Goal: Transaction & Acquisition: Purchase product/service

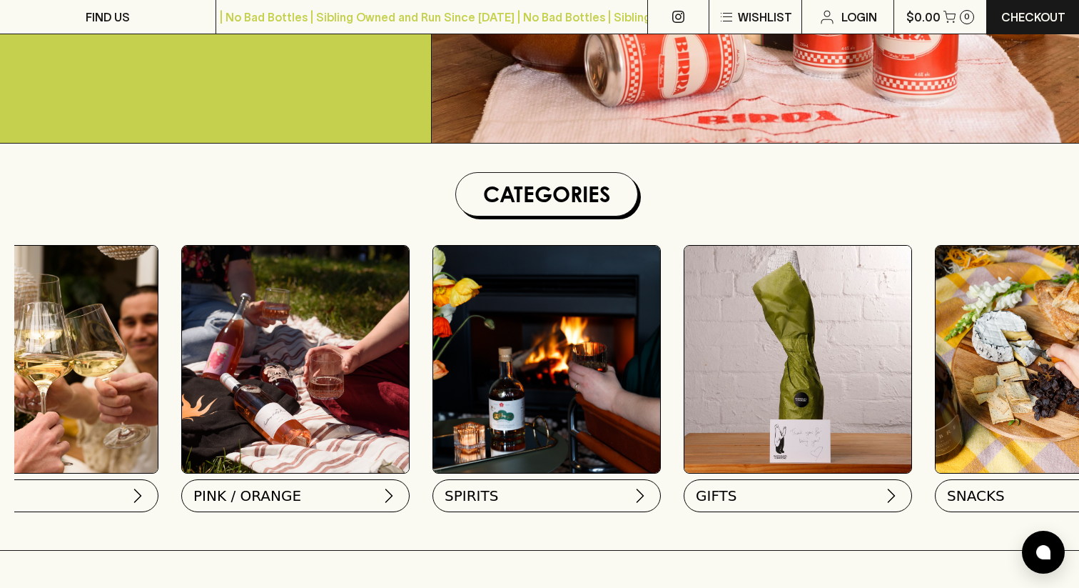
scroll to position [0, 979]
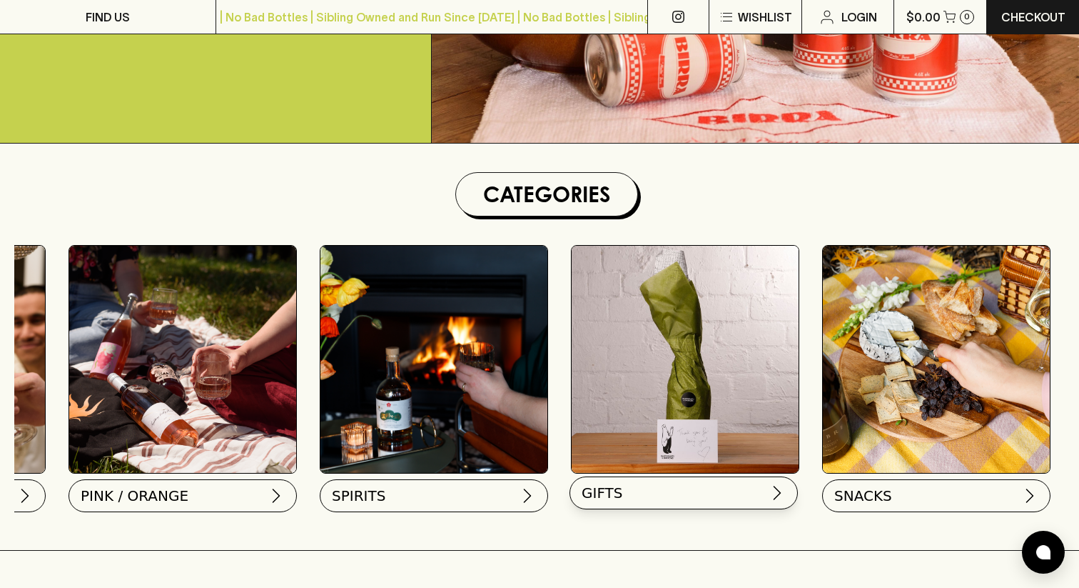
click at [714, 483] on button "GIFTS" at bounding box center [684, 492] width 228 height 33
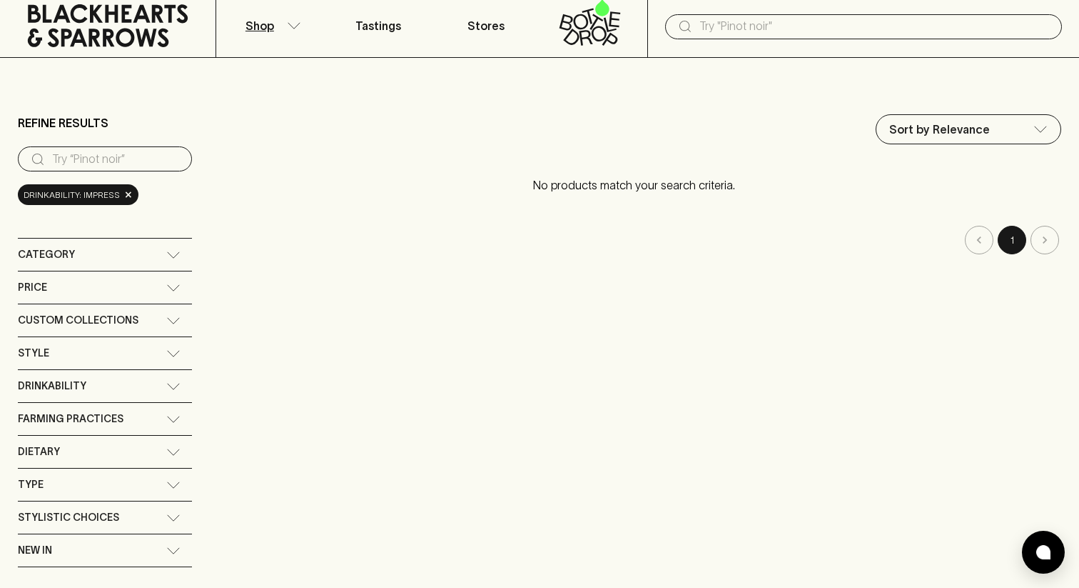
scroll to position [42, 0]
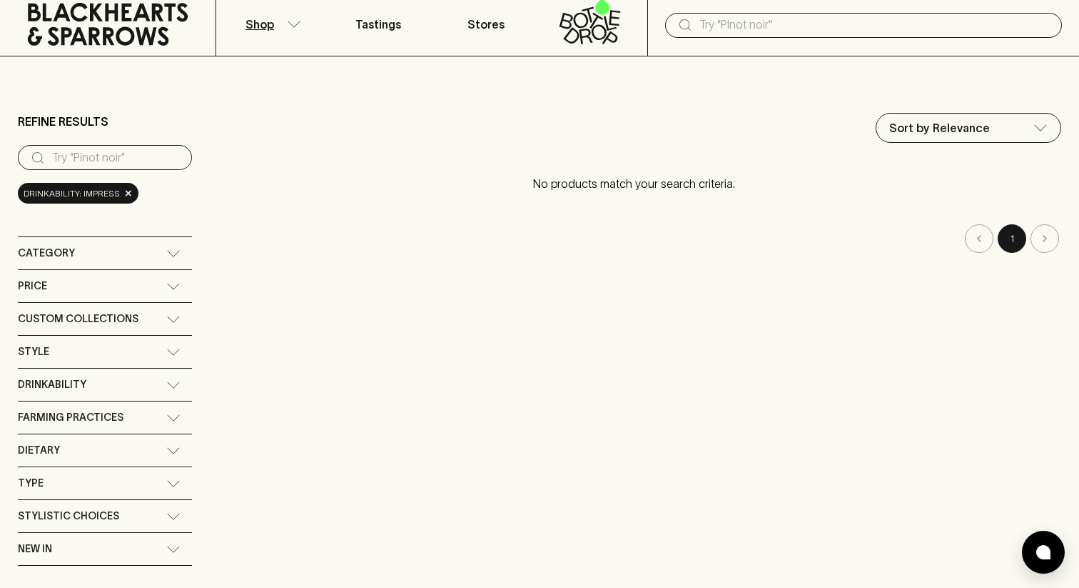
click at [165, 255] on div "Category" at bounding box center [92, 253] width 148 height 18
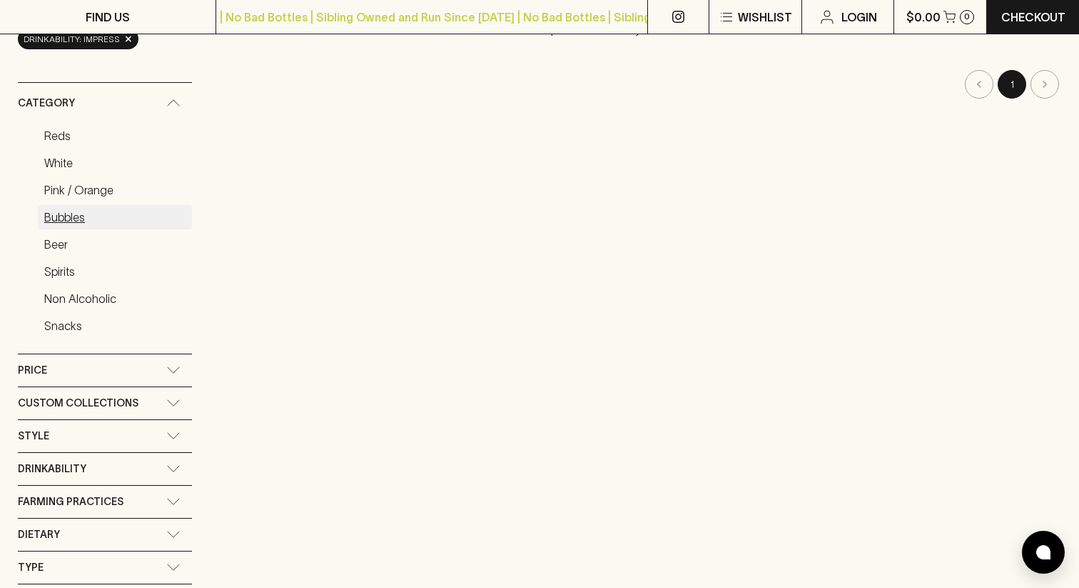
scroll to position [0, 0]
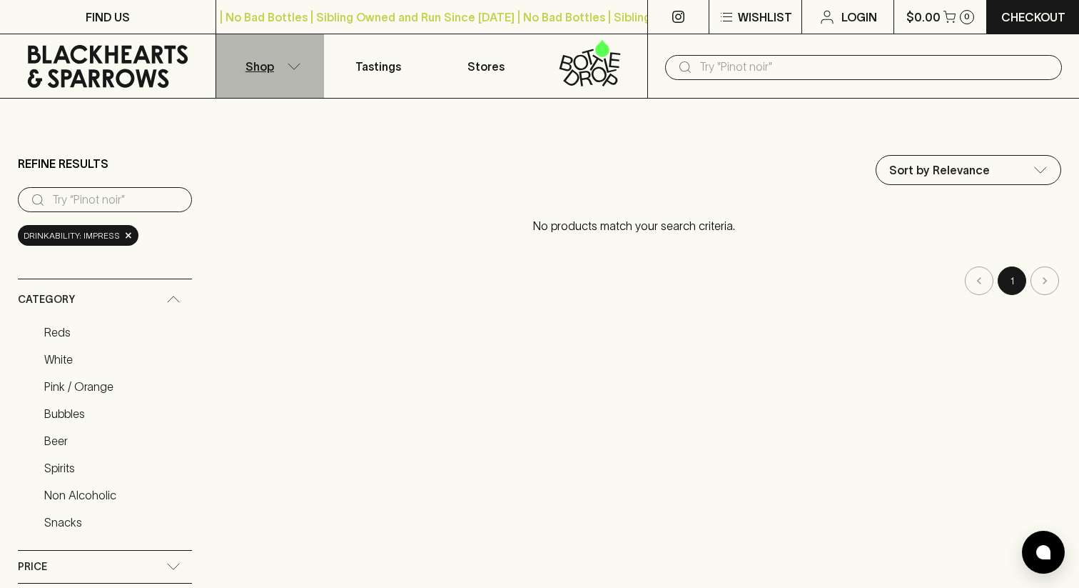
click at [288, 70] on button "Shop" at bounding box center [270, 66] width 108 height 64
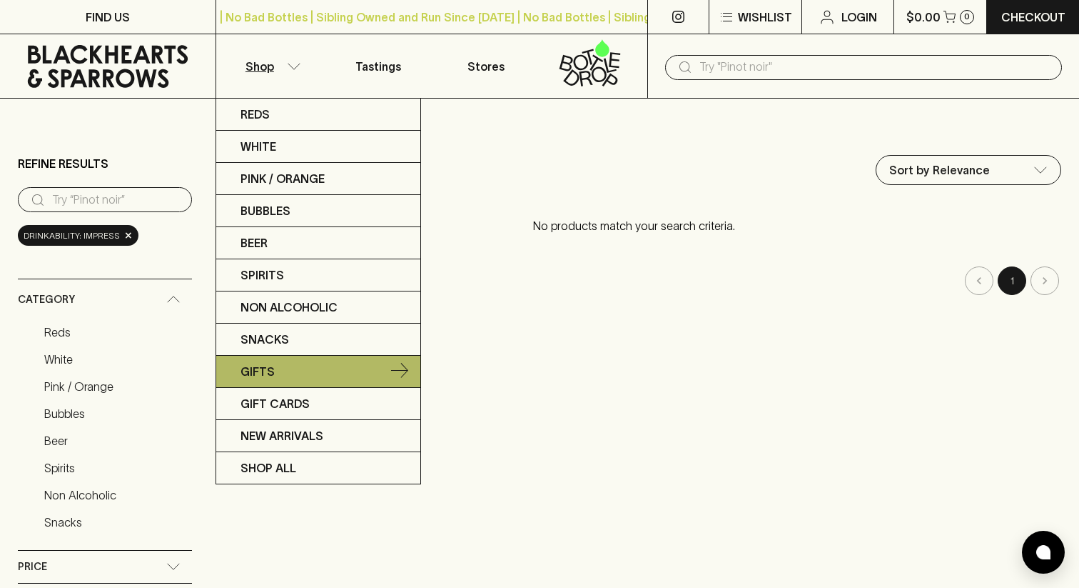
click at [254, 377] on p "Gifts" at bounding box center [258, 371] width 34 height 17
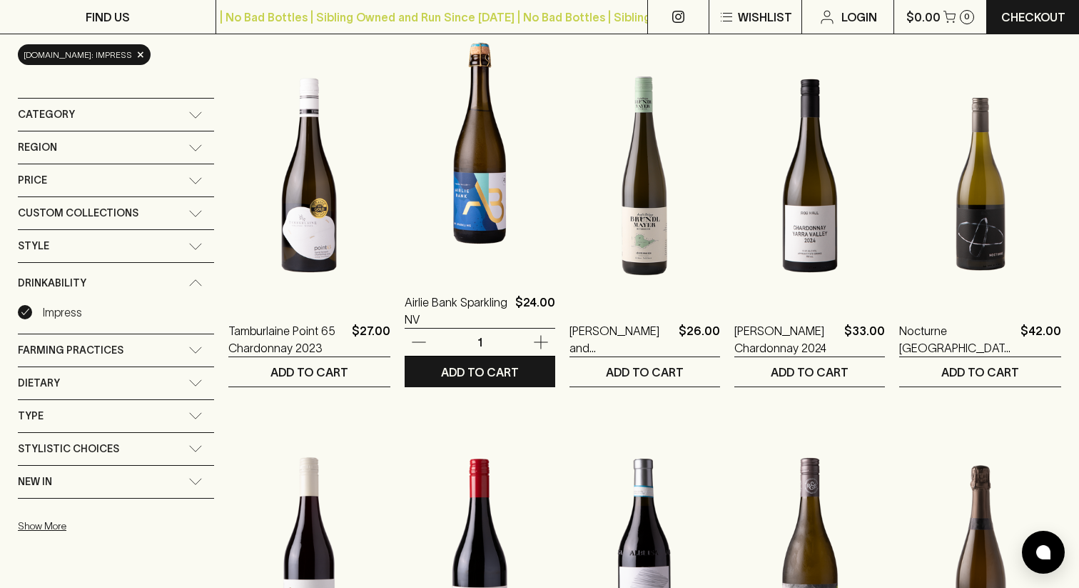
scroll to position [188, 0]
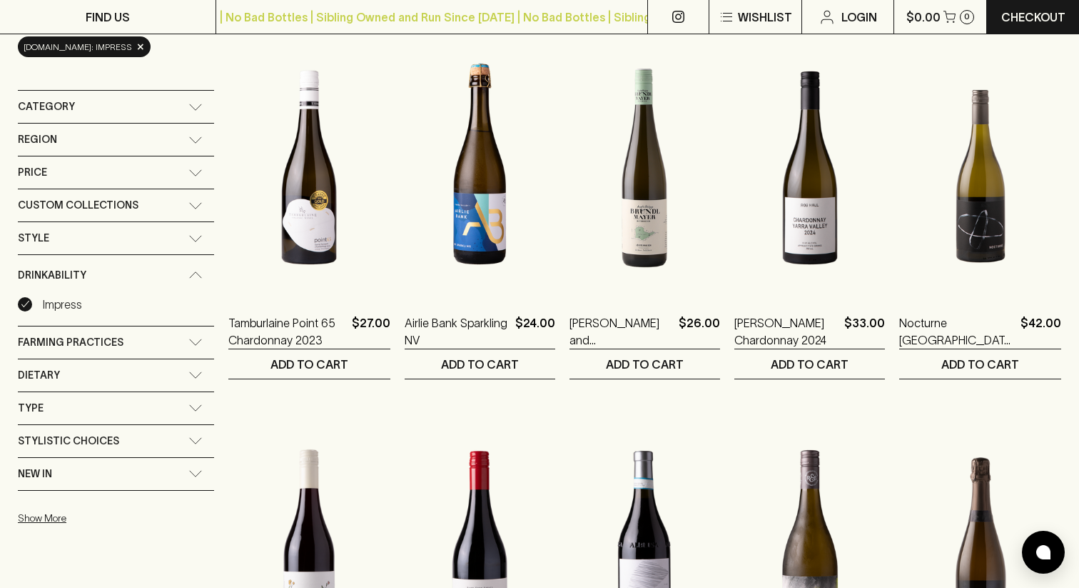
click at [179, 210] on div "Custom Collections" at bounding box center [116, 205] width 196 height 32
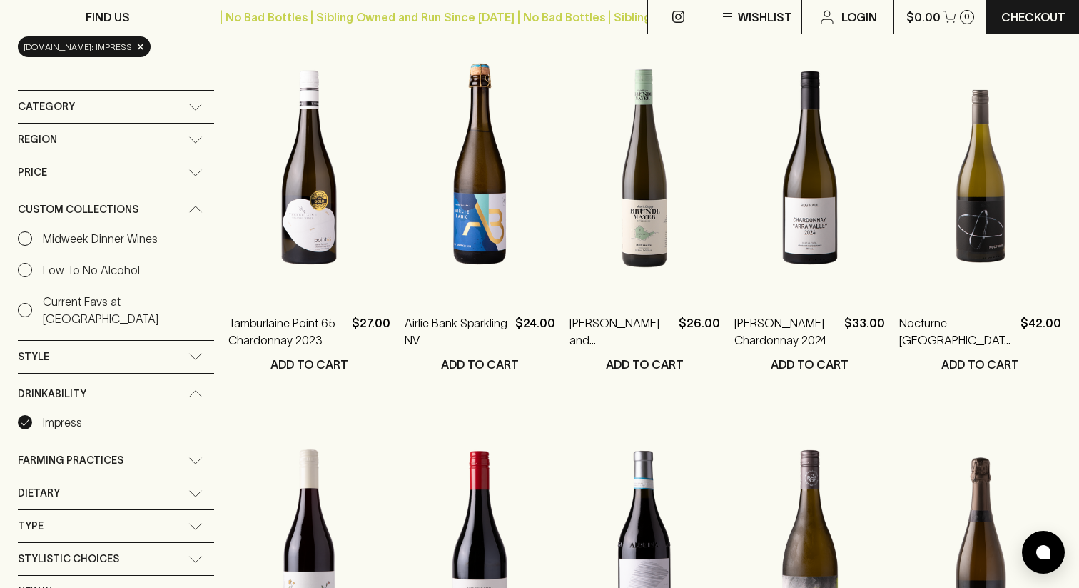
click at [166, 343] on div "Style" at bounding box center [116, 357] width 196 height 32
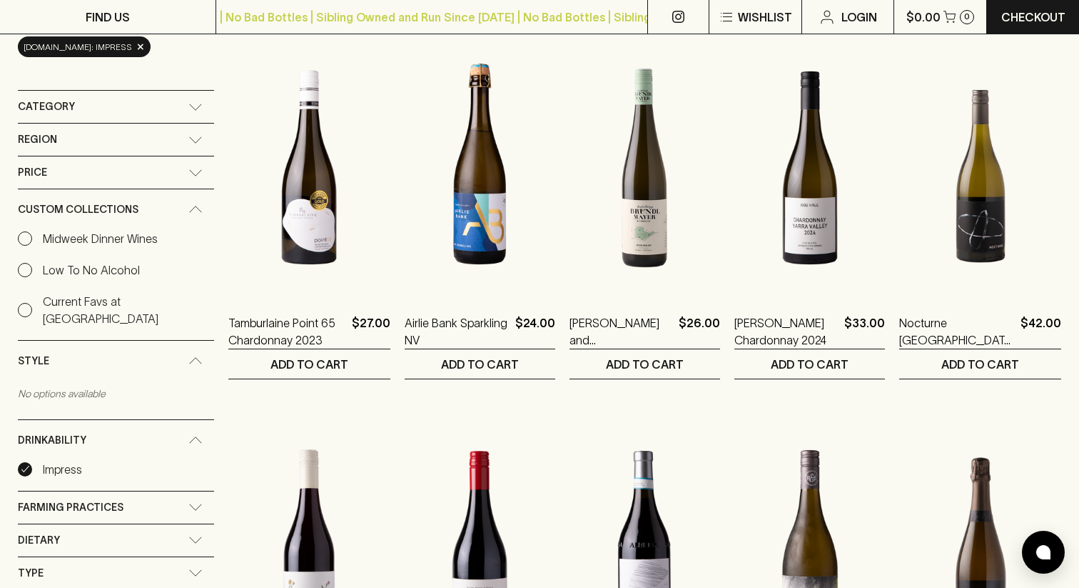
click at [178, 103] on div "Category" at bounding box center [116, 107] width 196 height 32
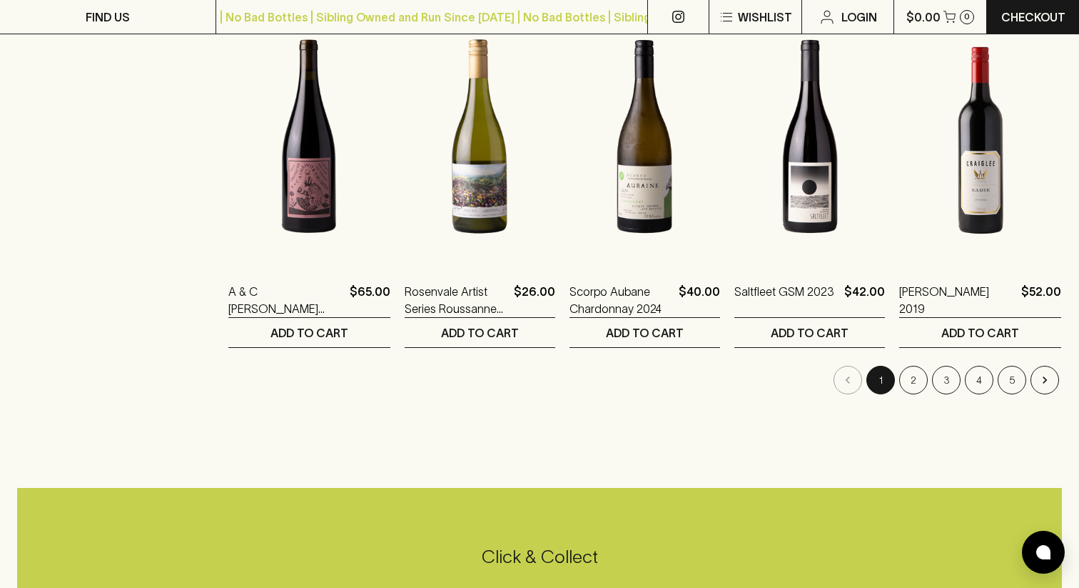
scroll to position [1361, 0]
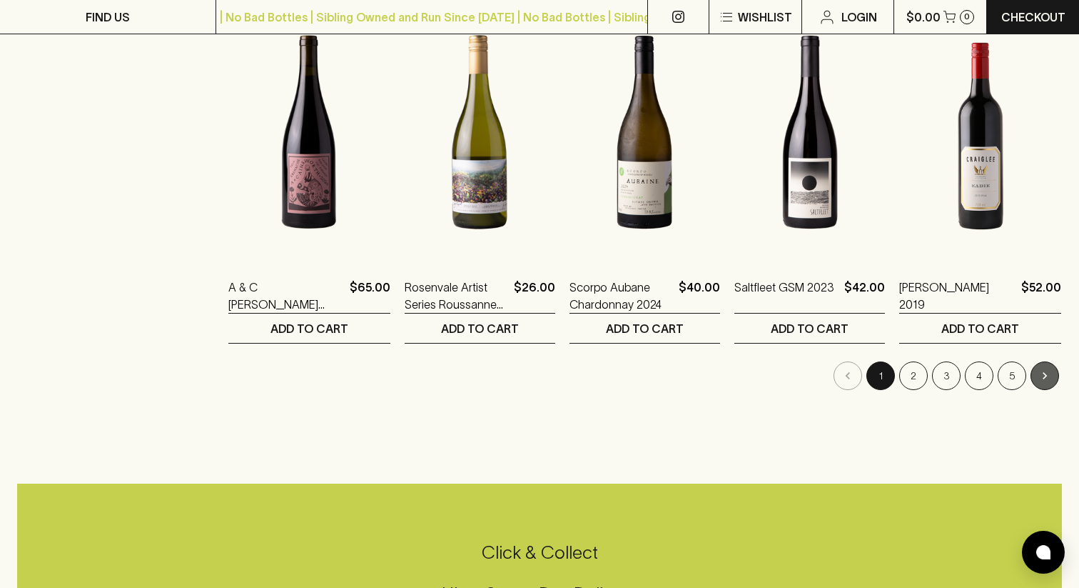
click at [1039, 383] on button "Go to next page" at bounding box center [1045, 375] width 29 height 29
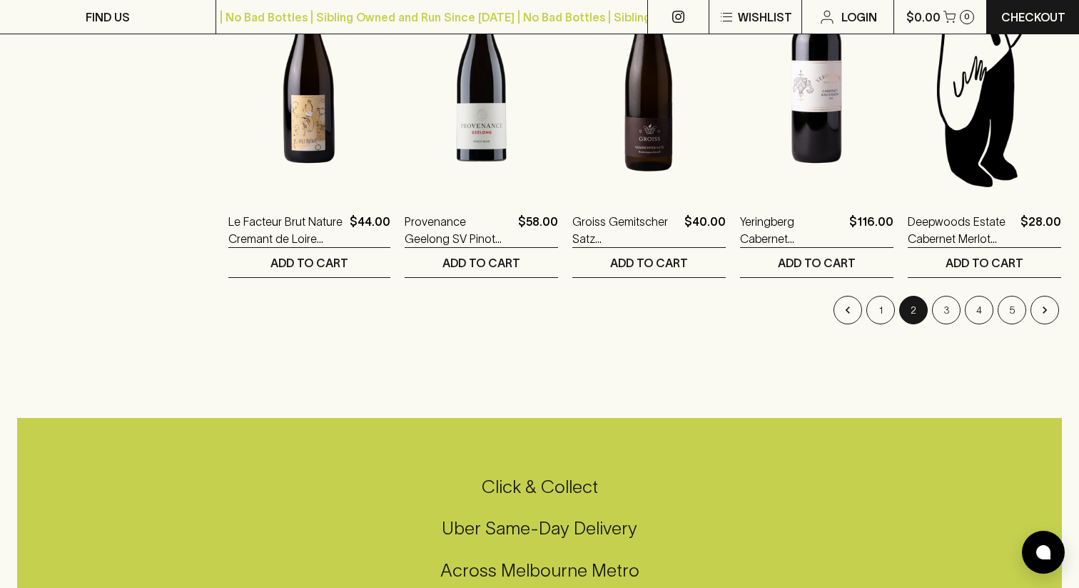
scroll to position [1377, 0]
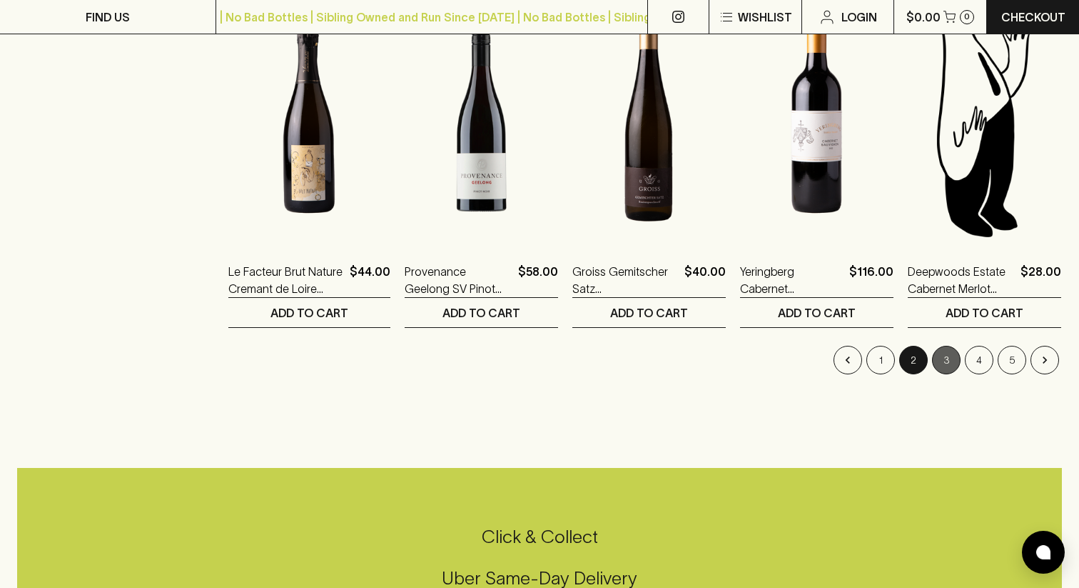
click at [942, 364] on button "3" at bounding box center [946, 360] width 29 height 29
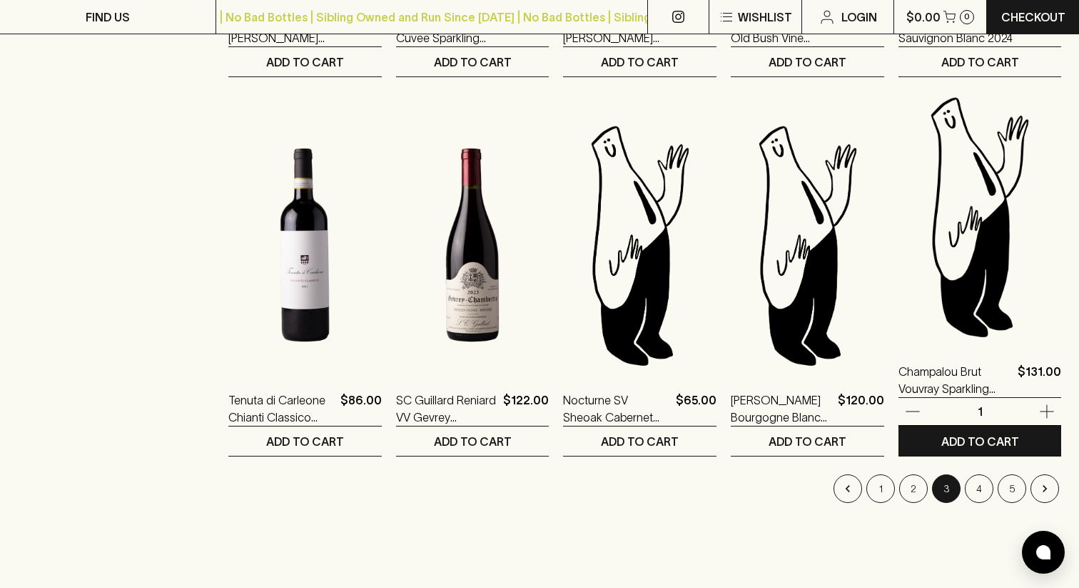
scroll to position [1346, 0]
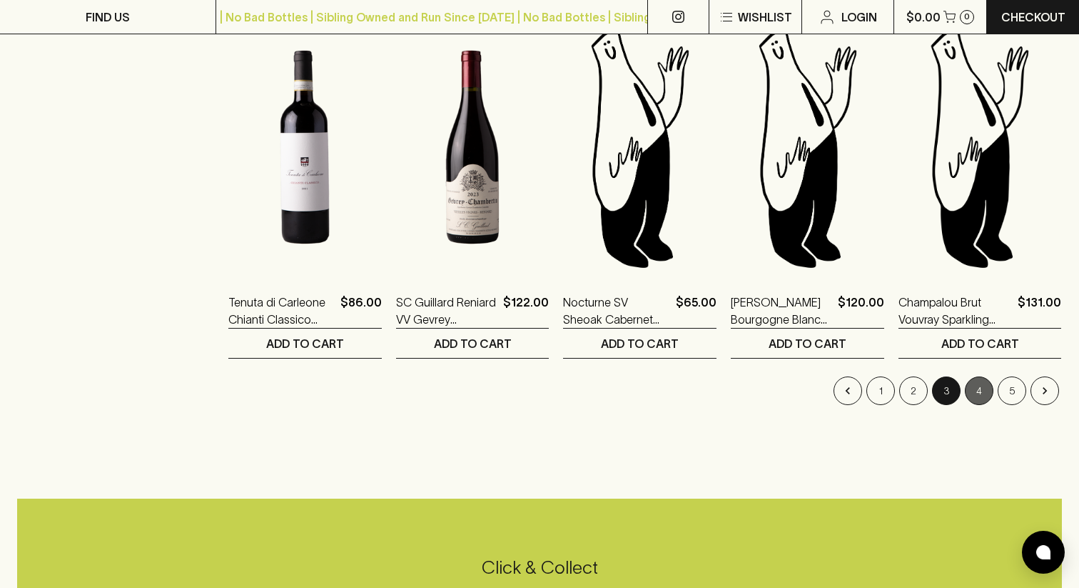
click at [969, 393] on button "4" at bounding box center [979, 390] width 29 height 29
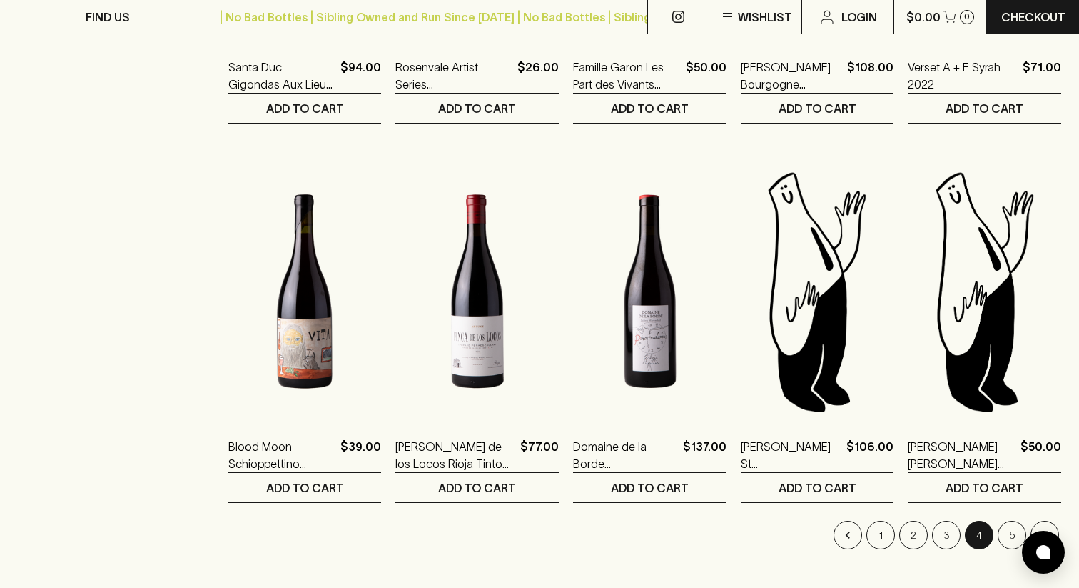
scroll to position [1234, 0]
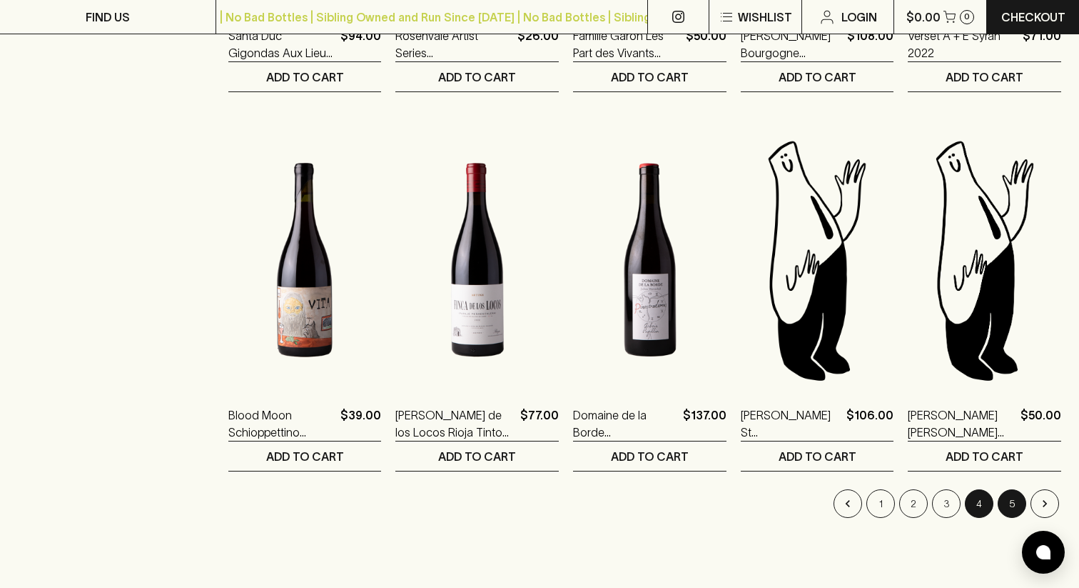
click at [1003, 514] on button "5" at bounding box center [1012, 503] width 29 height 29
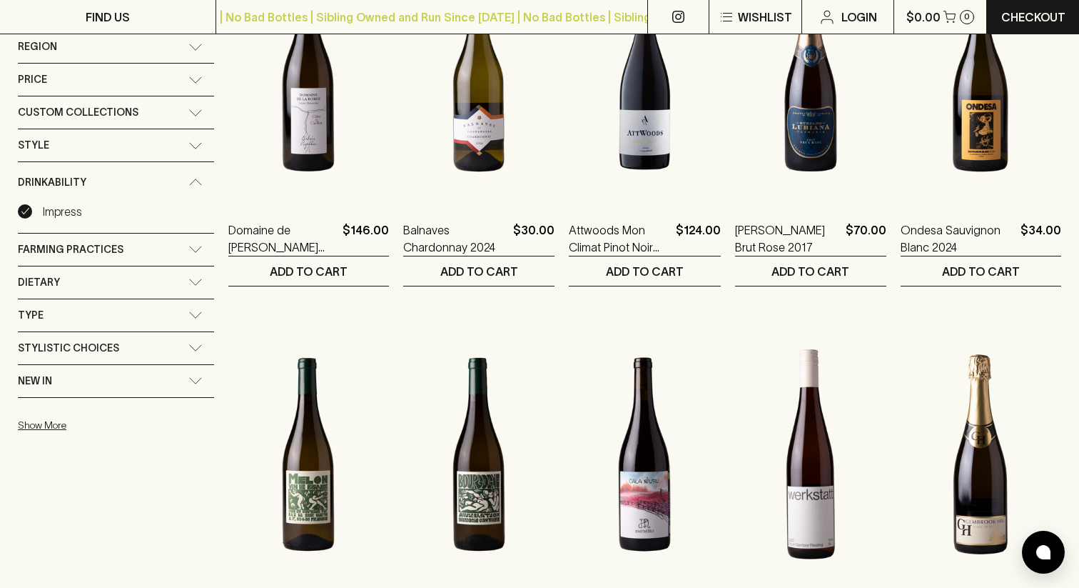
scroll to position [135, 0]
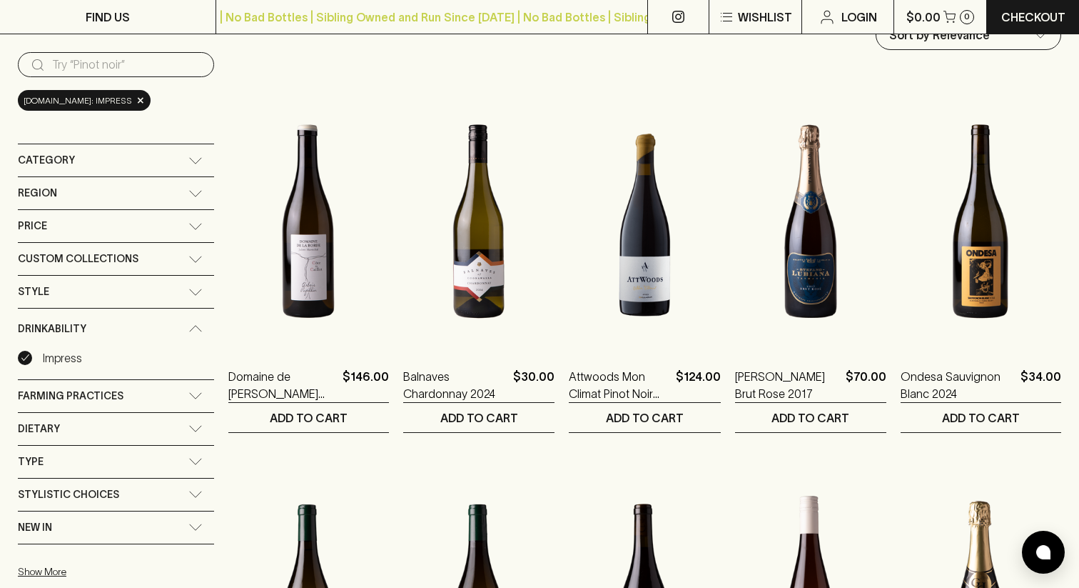
click at [110, 63] on input "search" at bounding box center [127, 65] width 151 height 23
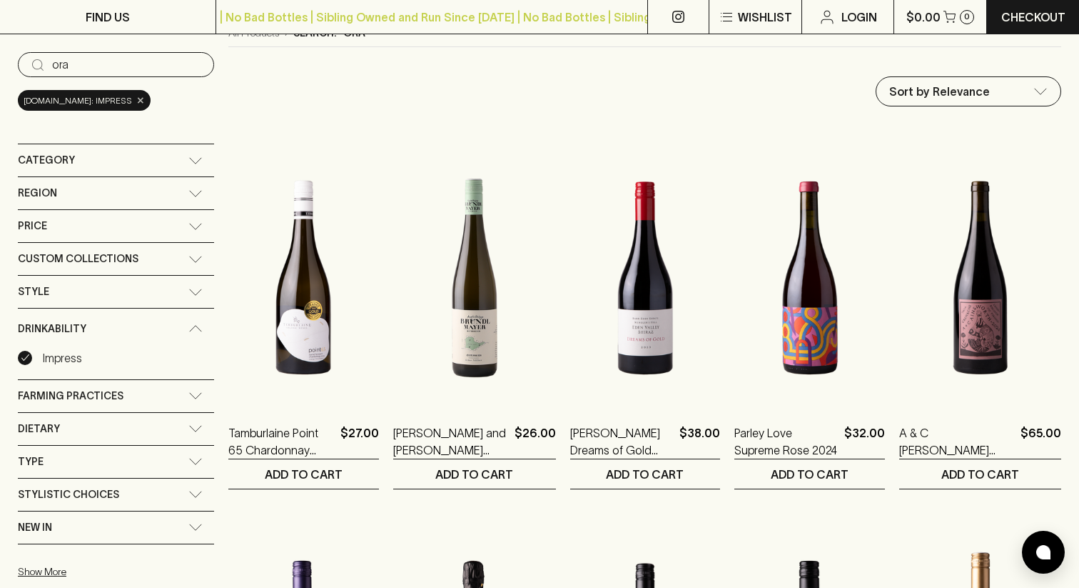
type input "ora"
click at [145, 104] on span "×" at bounding box center [140, 100] width 9 height 15
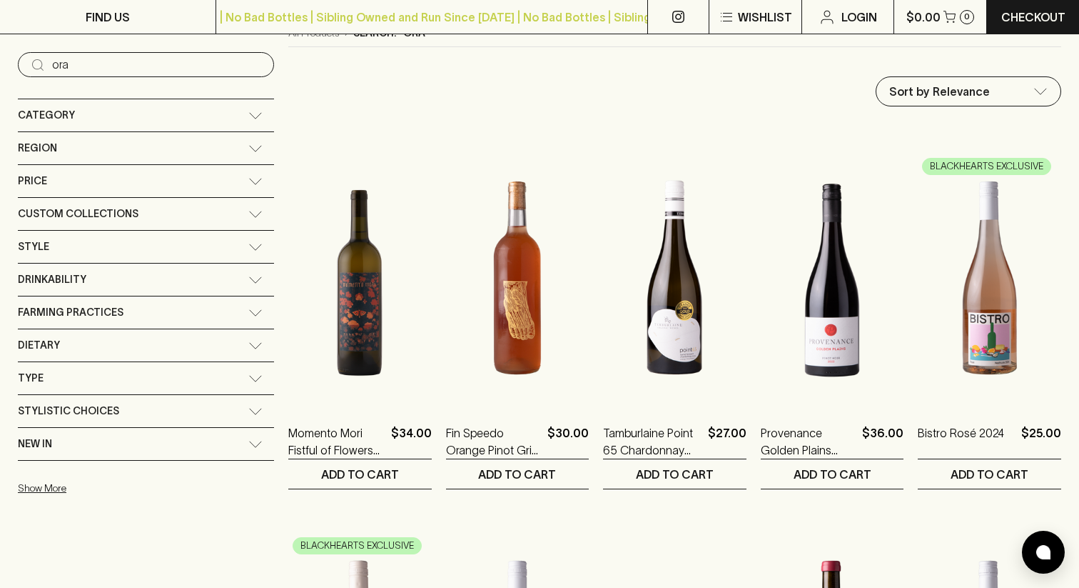
click at [168, 100] on div "Category" at bounding box center [146, 115] width 256 height 32
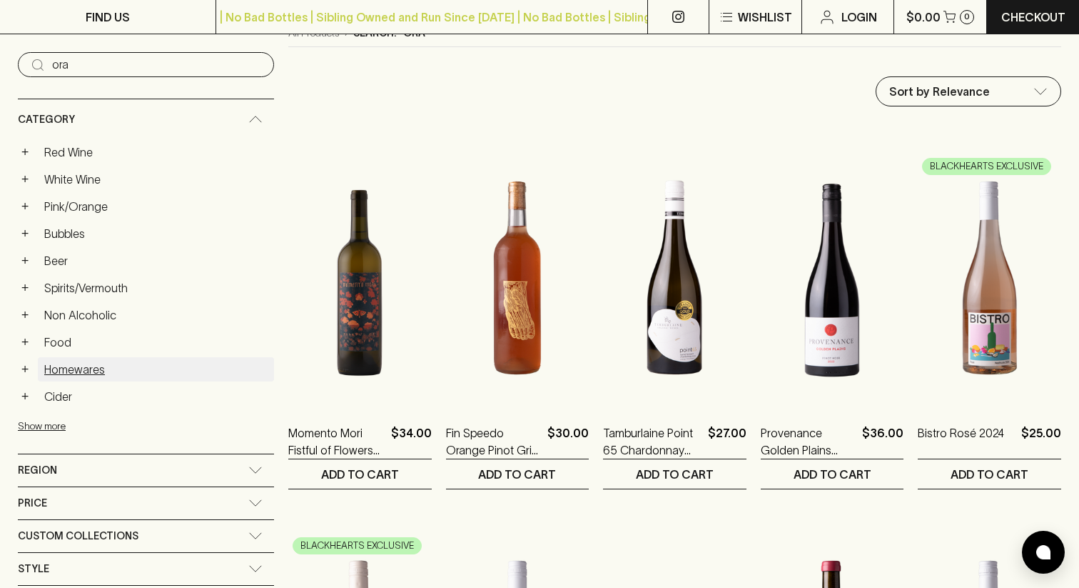
click at [66, 371] on link "Homewares" at bounding box center [156, 369] width 236 height 24
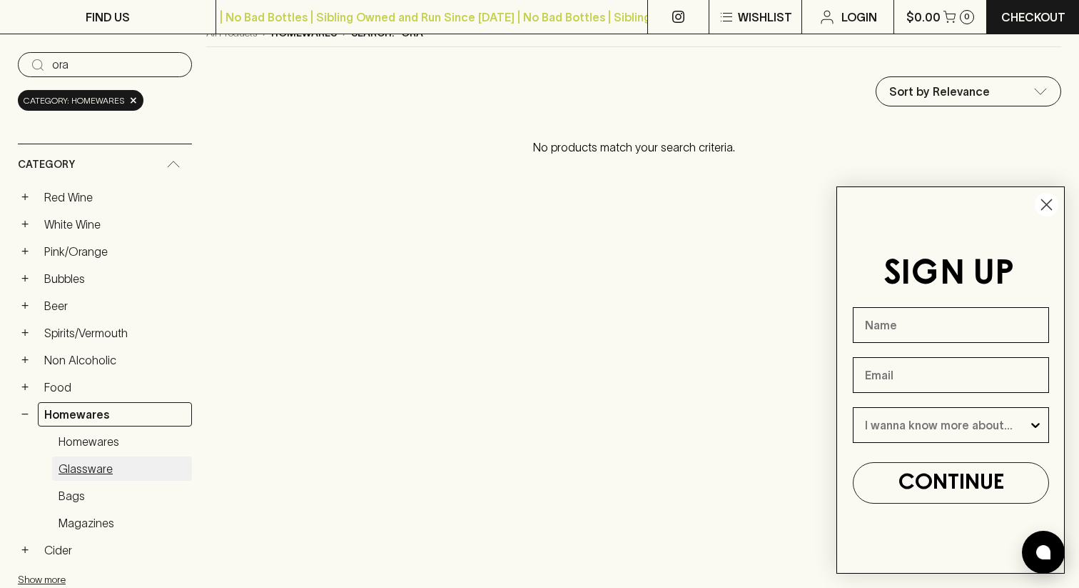
click at [76, 460] on link "Glassware" at bounding box center [122, 468] width 140 height 24
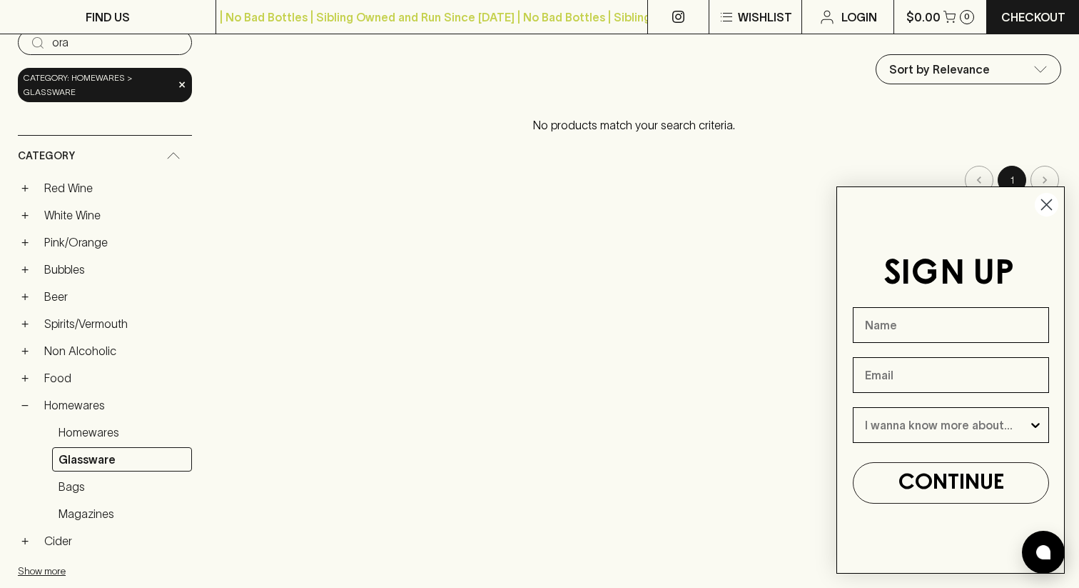
scroll to position [166, 0]
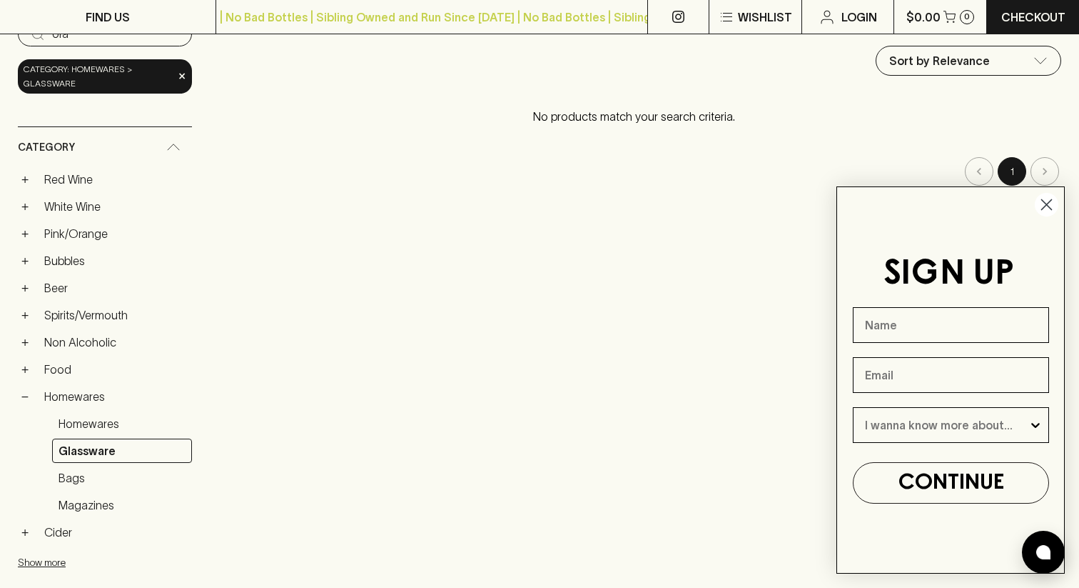
click at [1048, 202] on icon "Close dialog" at bounding box center [1047, 205] width 10 height 10
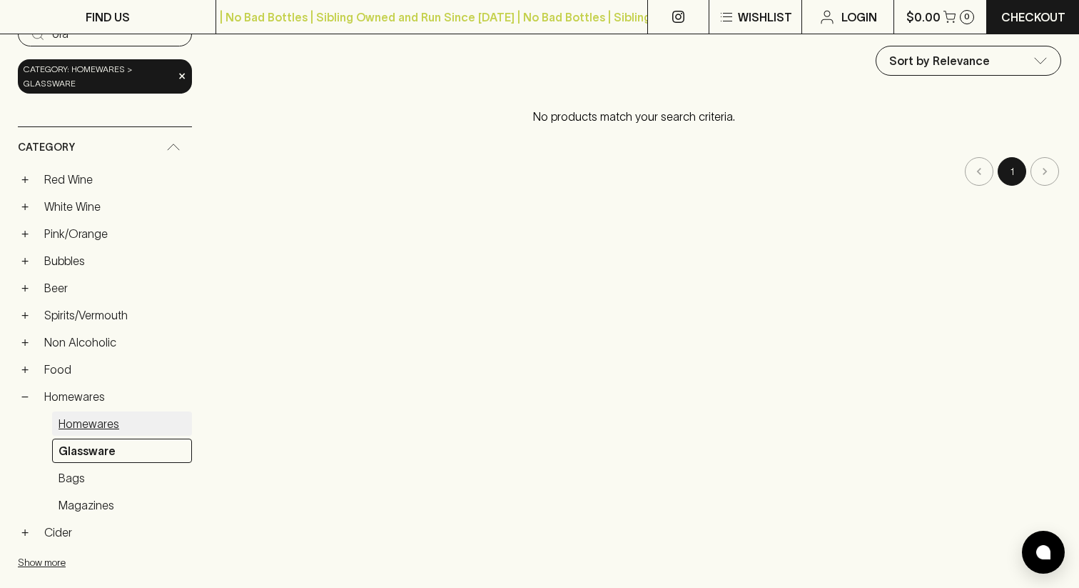
click at [94, 423] on link "Homewares" at bounding box center [122, 423] width 140 height 24
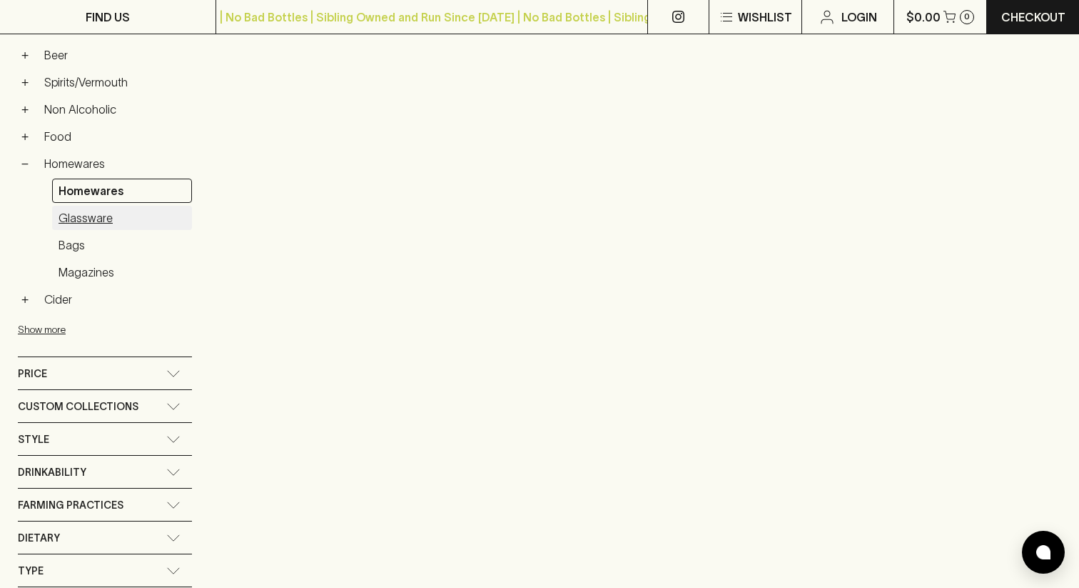
scroll to position [402, 0]
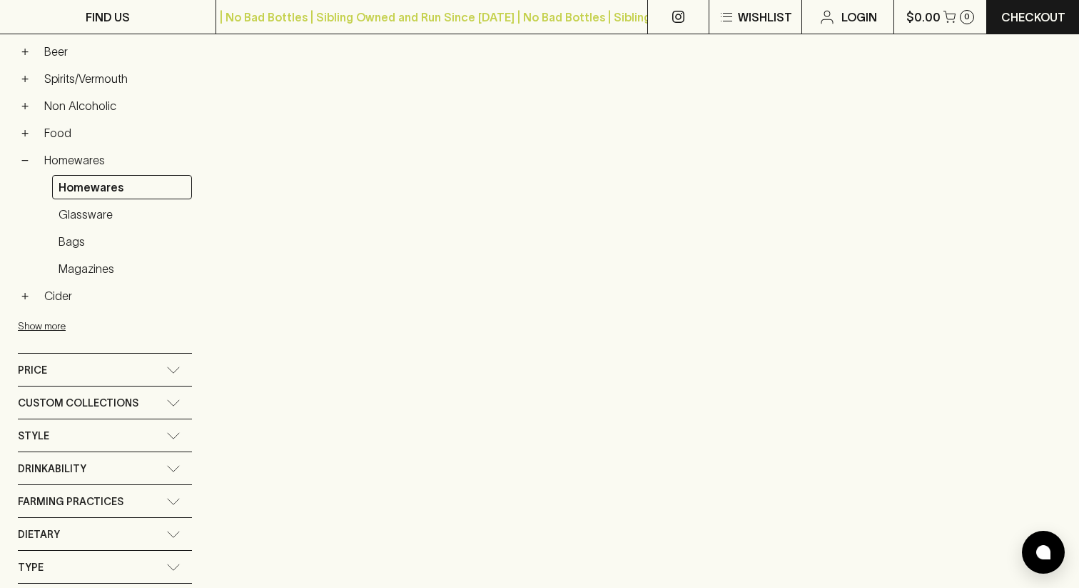
click at [91, 396] on span "Custom Collections" at bounding box center [78, 403] width 121 height 18
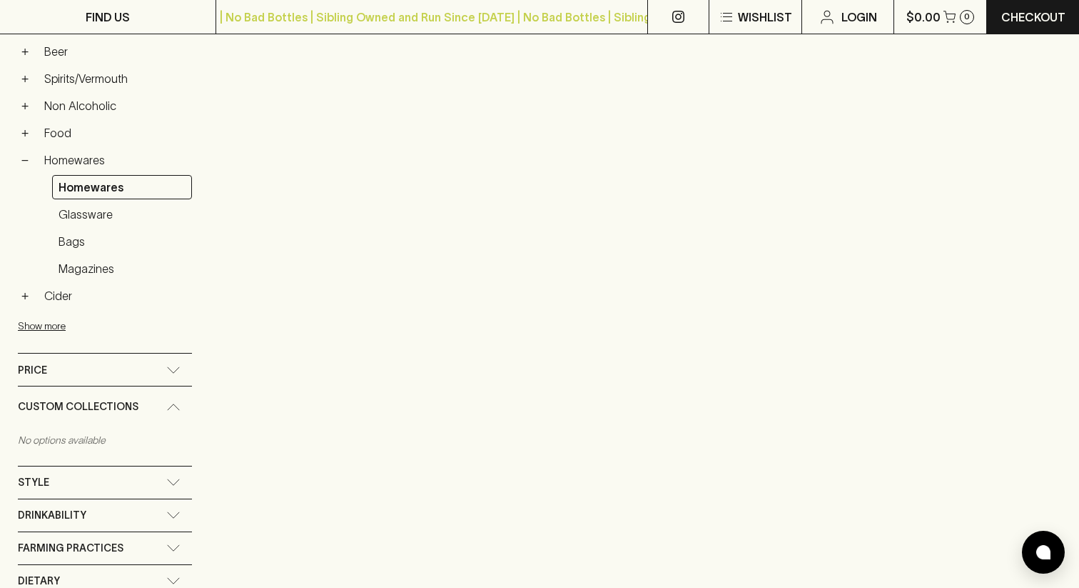
click at [89, 367] on div "Price" at bounding box center [92, 370] width 148 height 18
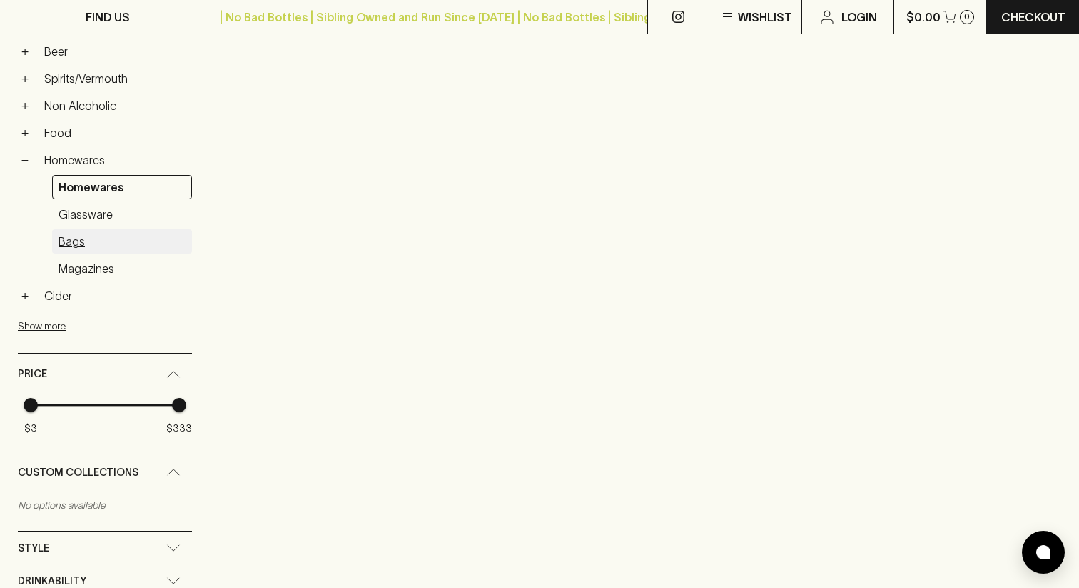
click at [76, 242] on link "Bags" at bounding box center [122, 241] width 140 height 24
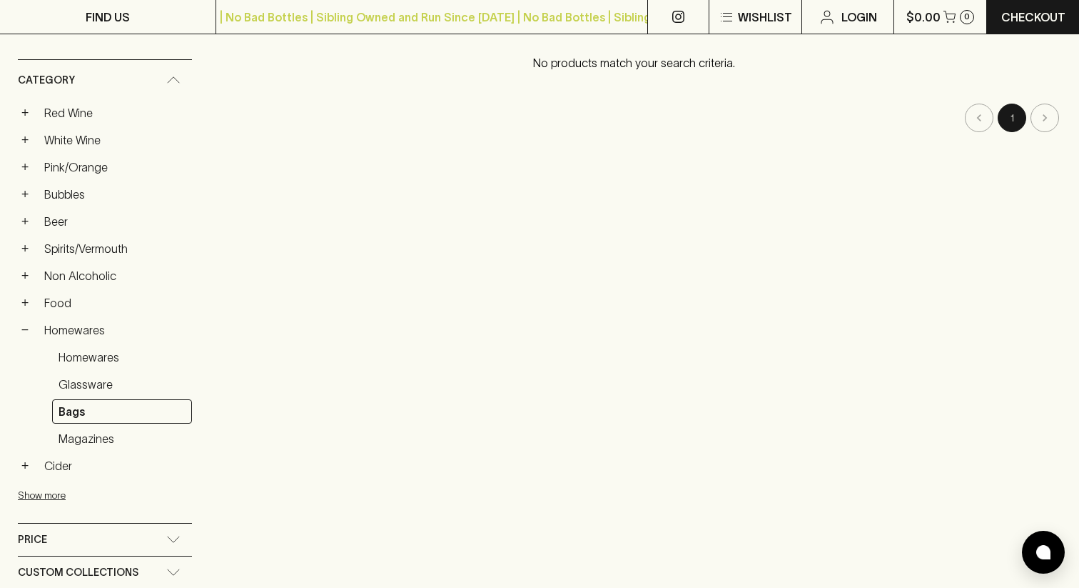
scroll to position [218, 0]
click at [77, 174] on link "Pink/Orange" at bounding box center [115, 168] width 154 height 24
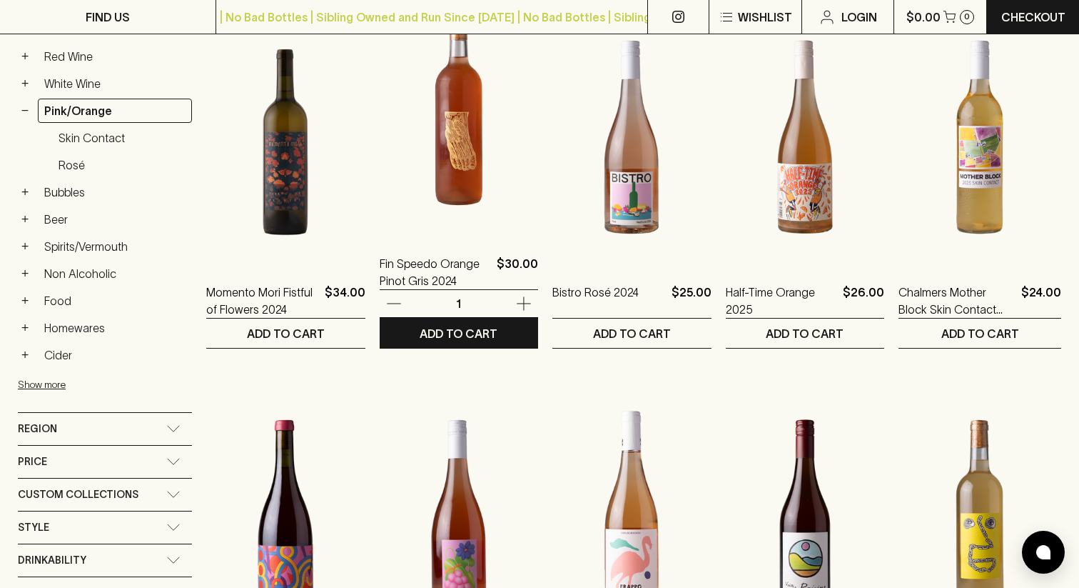
scroll to position [279, 0]
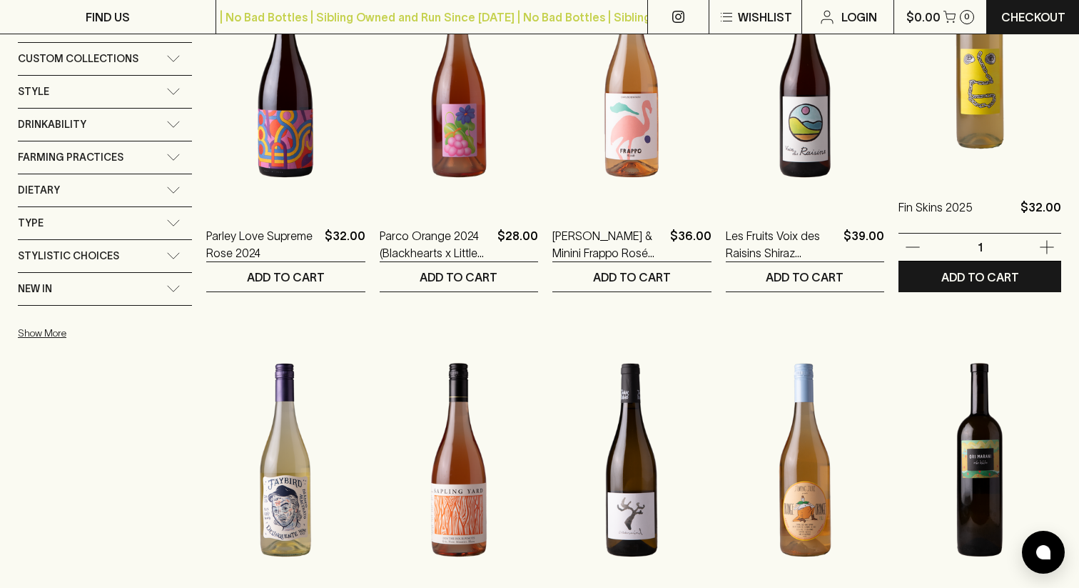
scroll to position [545, 0]
